Goal: Information Seeking & Learning: Learn about a topic

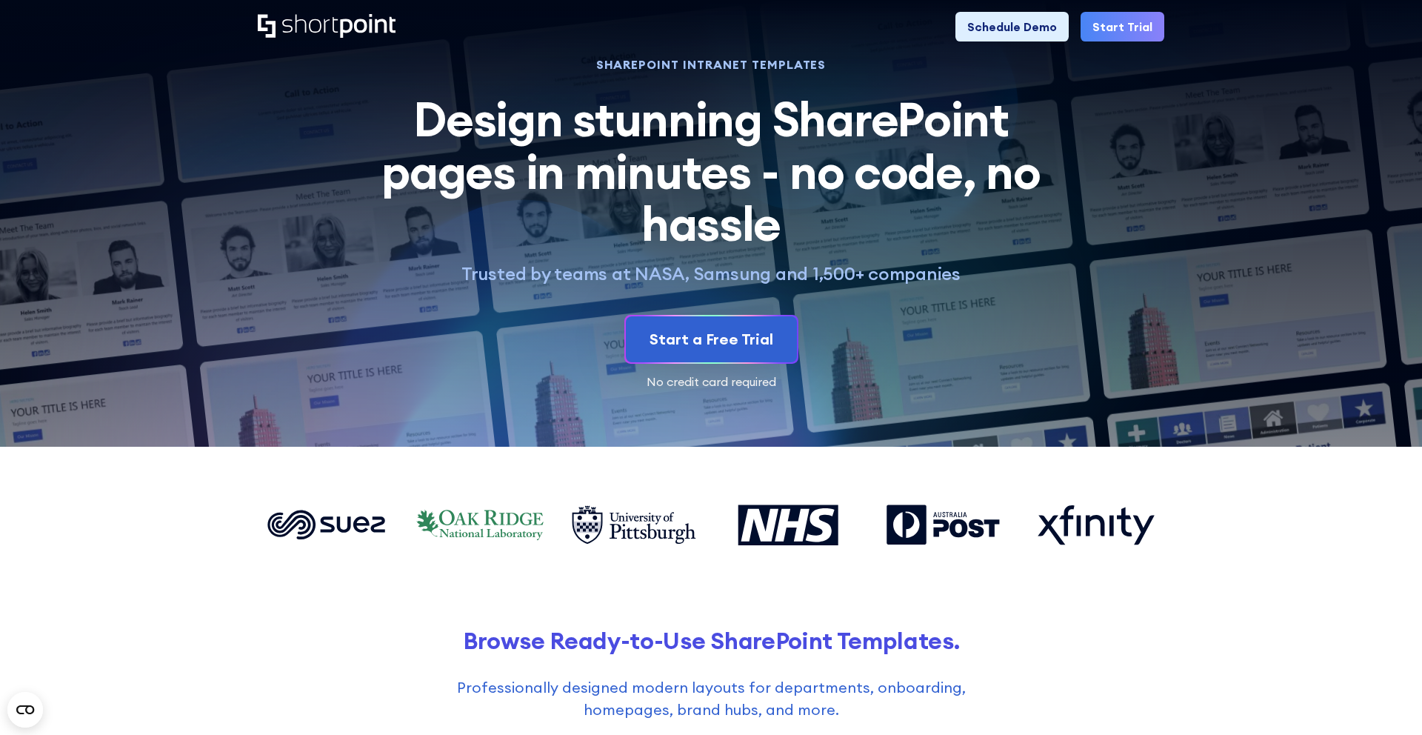
click at [64, 62] on img at bounding box center [675, 468] width 1493 height 936
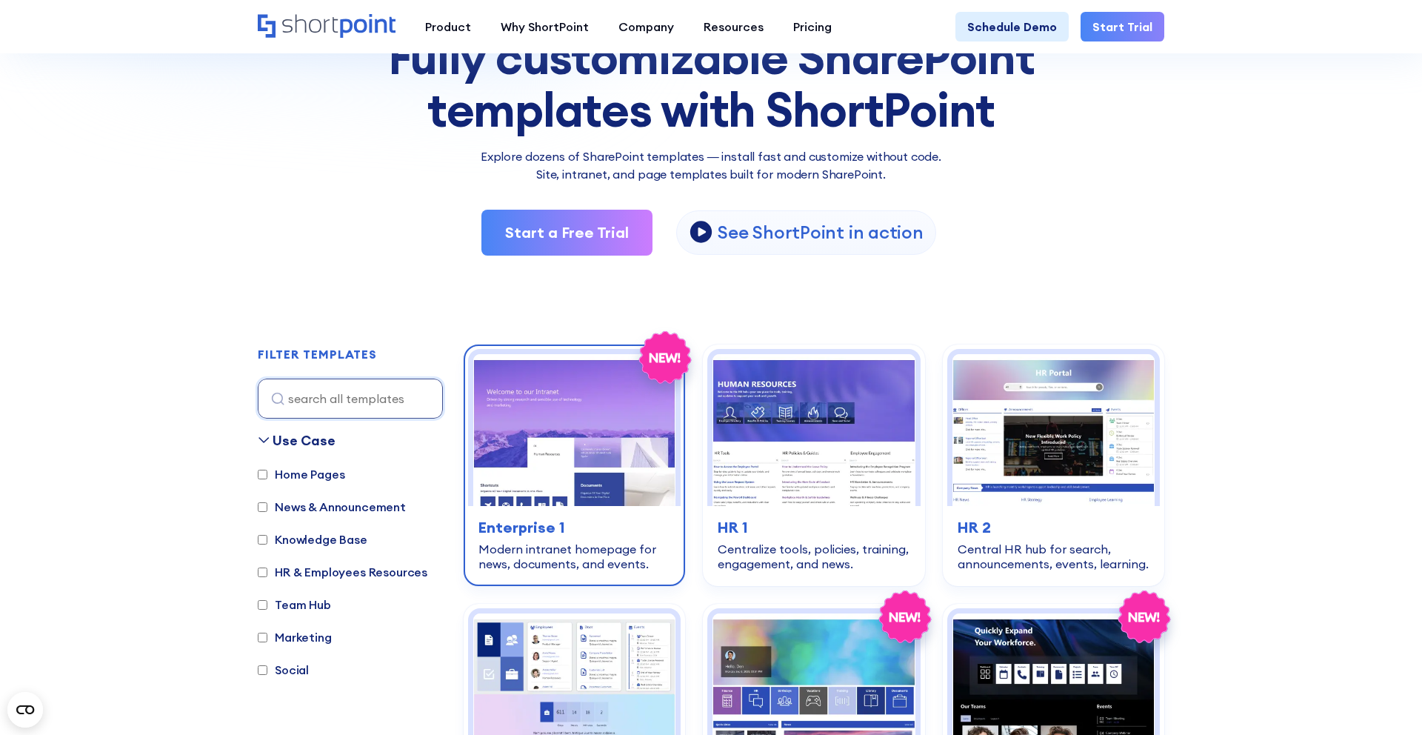
scroll to position [372, 0]
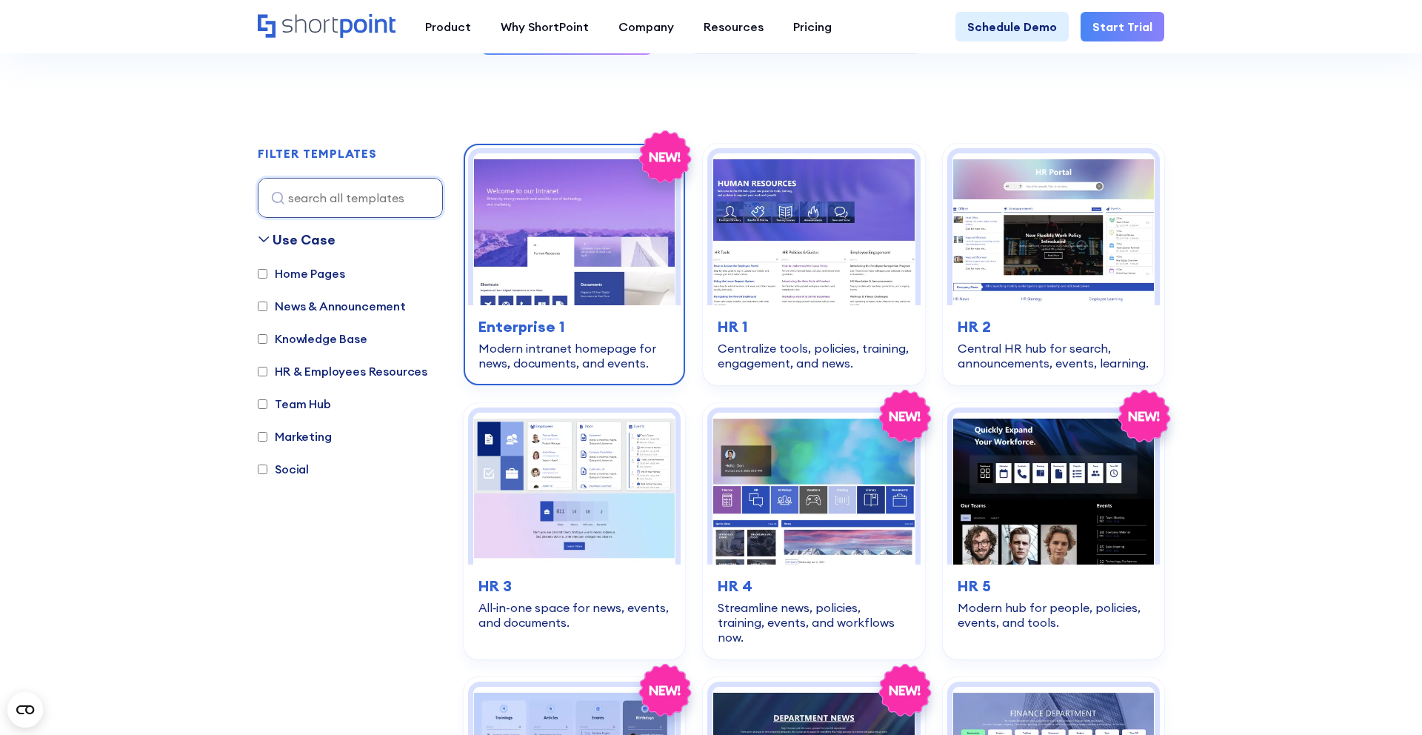
click at [535, 326] on h3 "Enterprise 1" at bounding box center [574, 326] width 192 height 22
